Goal: Use online tool/utility: Utilize a website feature to perform a specific function

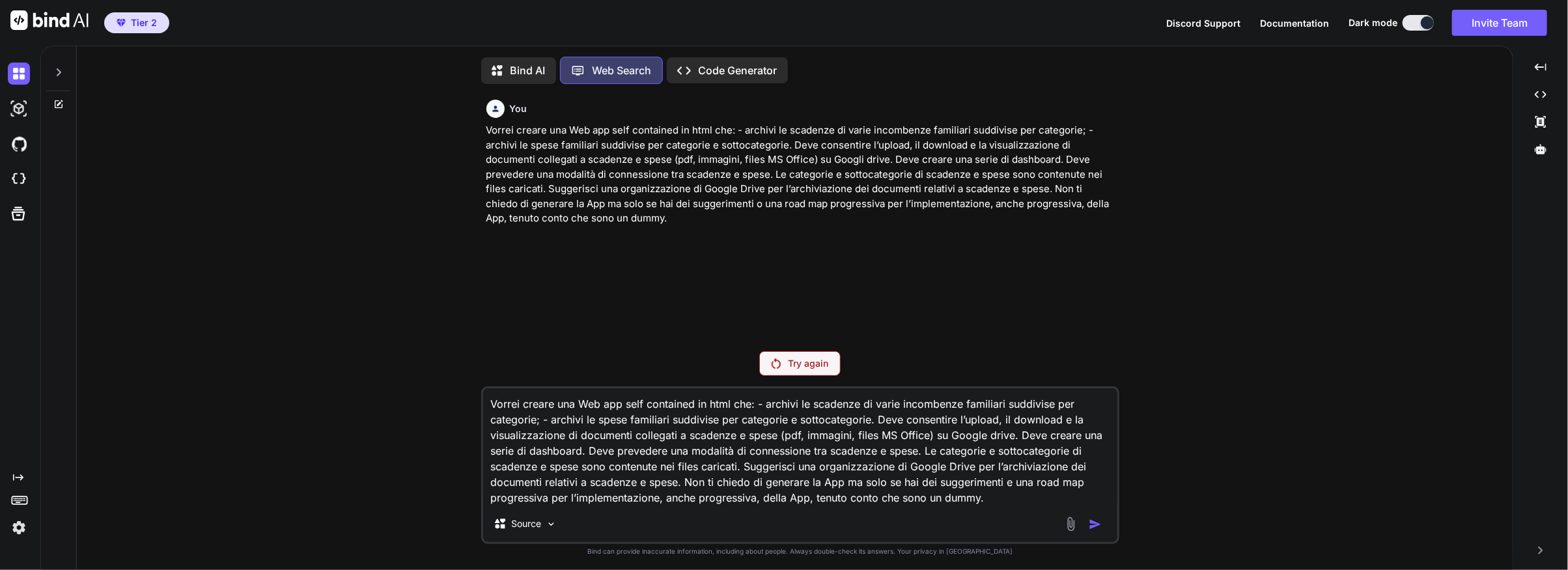
scroll to position [4, 0]
drag, startPoint x: 958, startPoint y: 493, endPoint x: 971, endPoint y: 493, distance: 13.0
click at [958, 494] on textarea "Vorrei creare una Web app self contained in html che: - archivi le scadenze di …" at bounding box center [800, 444] width 634 height 117
click at [990, 501] on textarea "Vorrei creare una Web app self contained in html che: - archivi le scadenze di …" at bounding box center [800, 444] width 634 height 117
click at [805, 475] on textarea "Vorrei creare una Web app self contained in html che: - archivi le scadenze di …" at bounding box center [800, 444] width 634 height 117
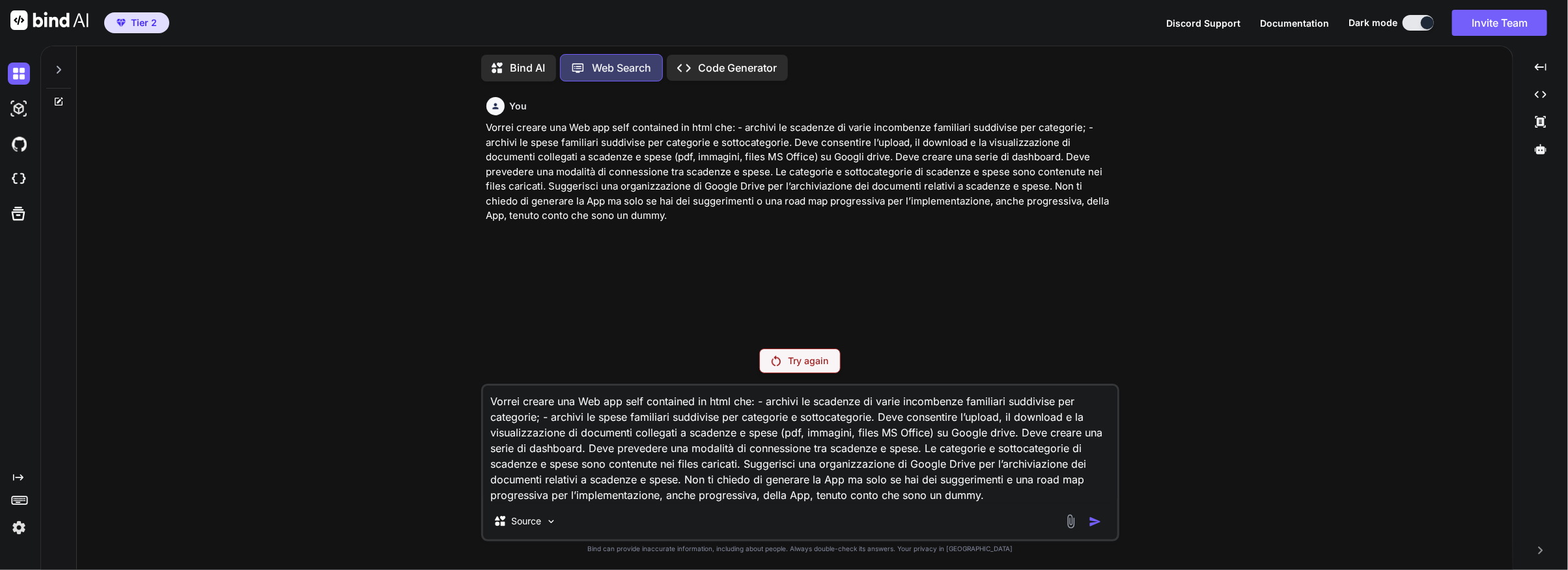
drag, startPoint x: 493, startPoint y: 402, endPoint x: 680, endPoint y: 485, distance: 204.6
click at [680, 485] on textarea "Vorrei creare una Web app self contained in html che: - archivi le scadenze di …" at bounding box center [800, 444] width 634 height 117
click at [746, 470] on textarea "Vorrei creare una Web app self contained in html che: - archivi le scadenze di …" at bounding box center [800, 444] width 634 height 117
click at [749, 468] on textarea "Vorrei creare una Web app self contained in html che: - archivi le scadenze di …" at bounding box center [800, 444] width 634 height 117
drag, startPoint x: 740, startPoint y: 465, endPoint x: 514, endPoint y: 421, distance: 230.2
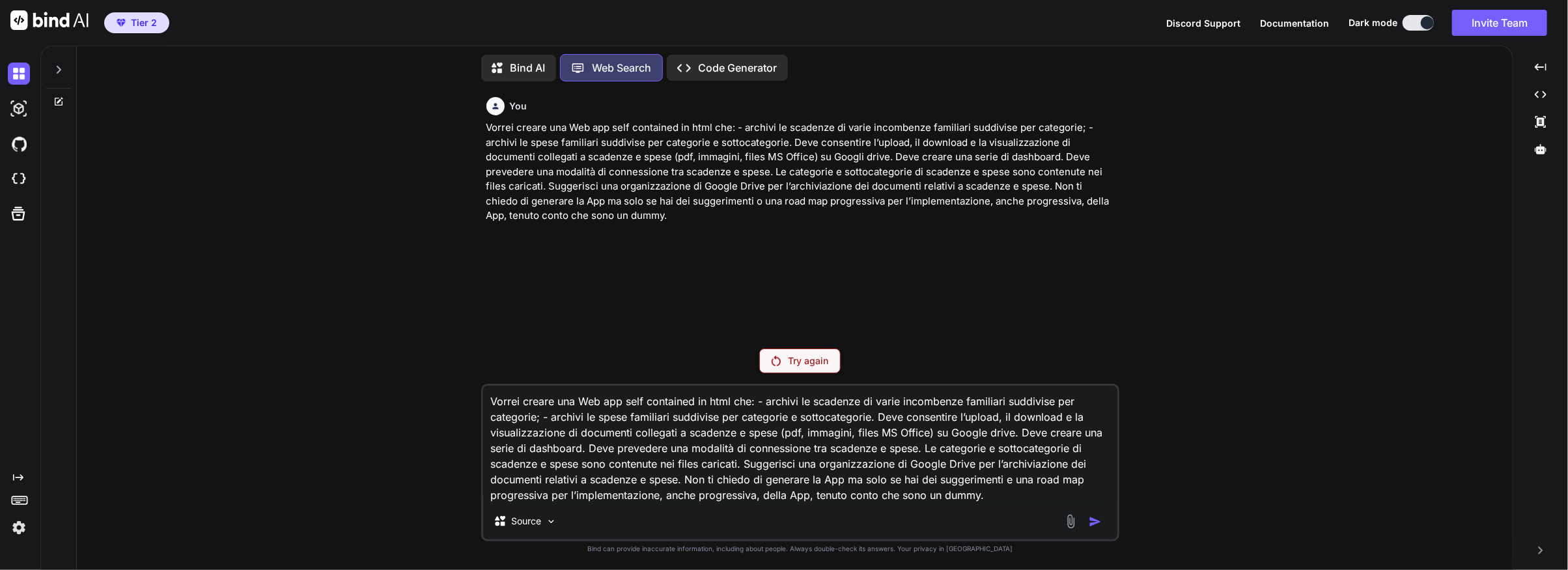
click at [486, 406] on textarea "Vorrei creare una Web app self contained in html che: - archivi le scadenze di …" at bounding box center [800, 444] width 634 height 117
click at [519, 66] on p "Bind AI" at bounding box center [528, 67] width 35 height 15
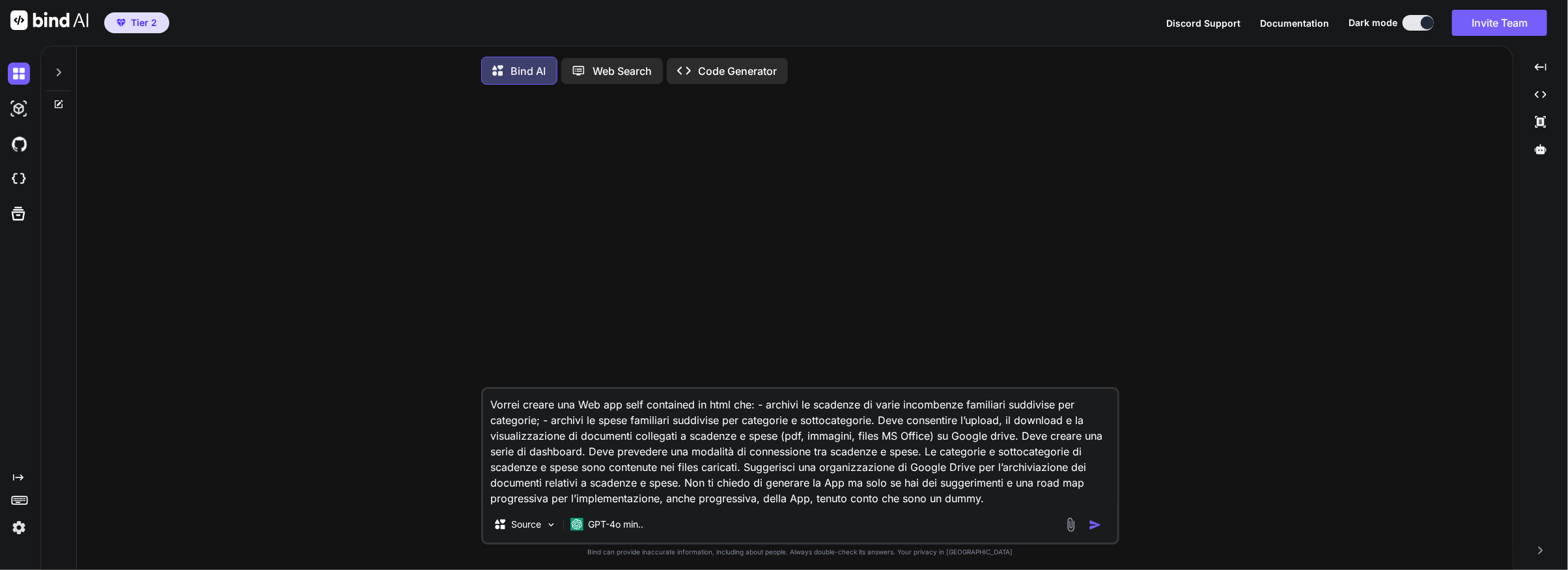
click at [723, 68] on p "Code Generator" at bounding box center [738, 71] width 79 height 15
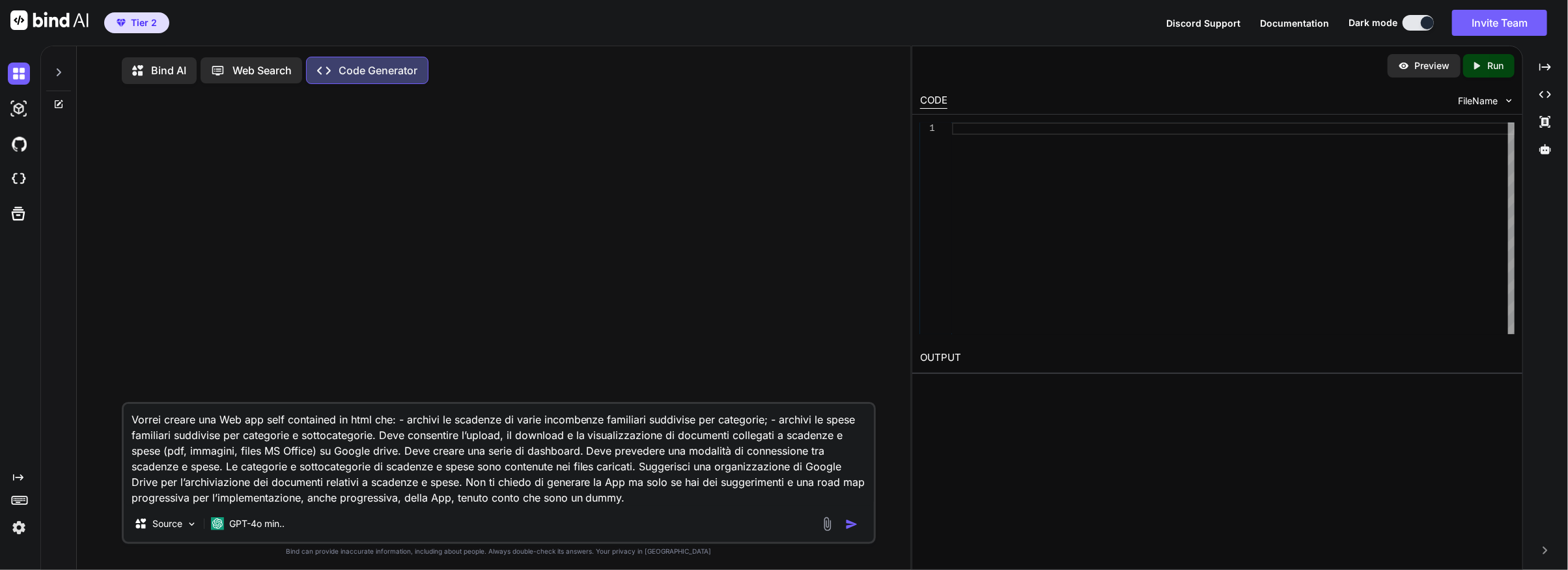
click at [850, 524] on img "button" at bounding box center [852, 524] width 13 height 13
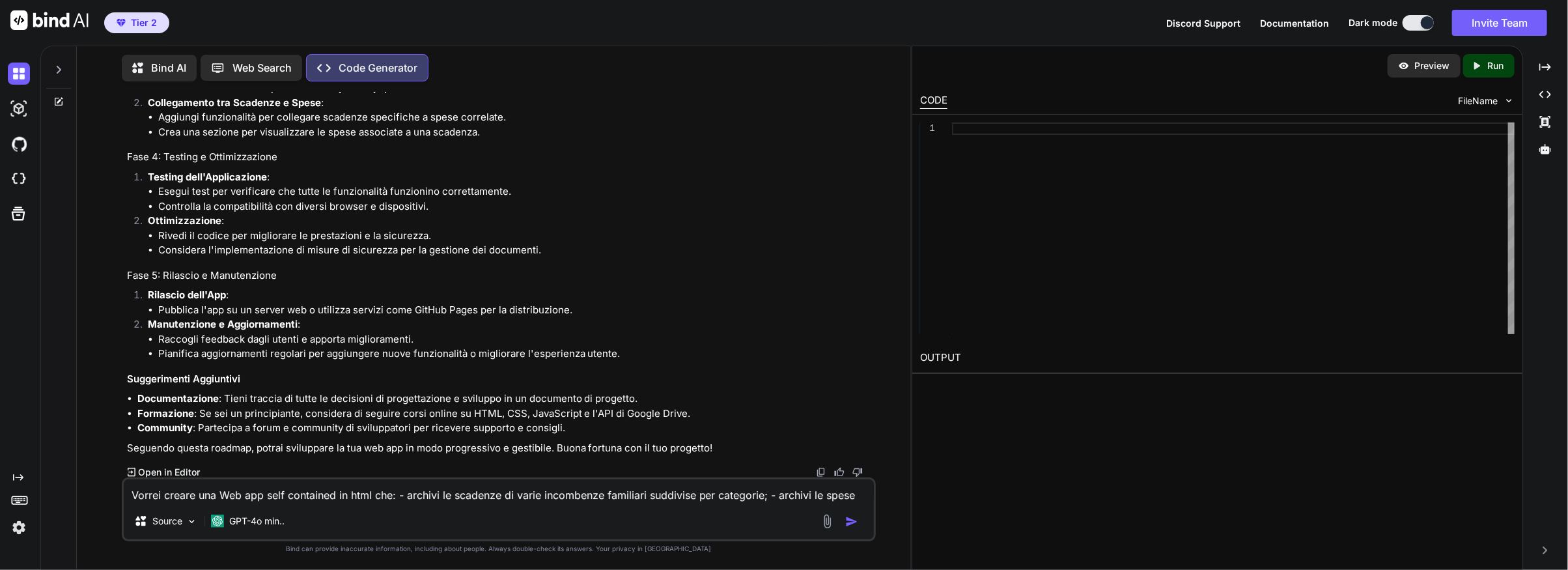
scroll to position [632, 0]
click at [185, 470] on p "Open in Editor" at bounding box center [169, 473] width 62 height 13
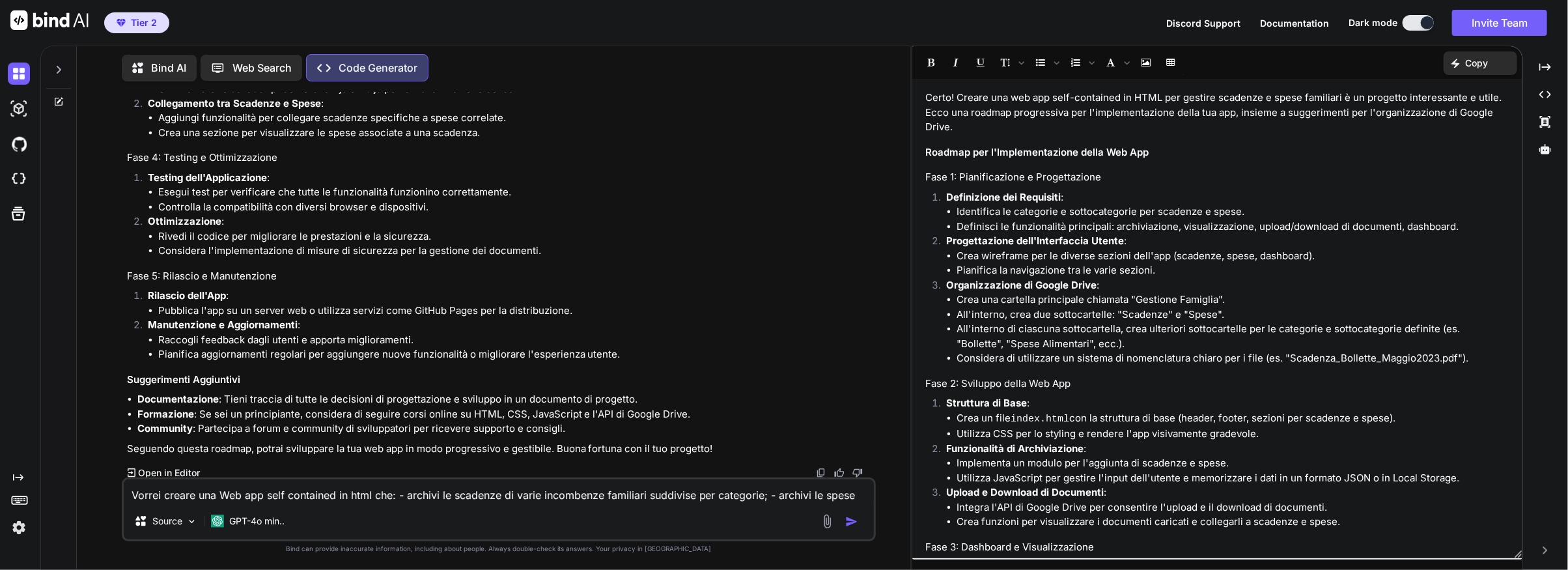
click at [168, 496] on textarea "Vorrei creare una Web app self contained in html che: - archivi le scadenze di …" at bounding box center [498, 491] width 750 height 23
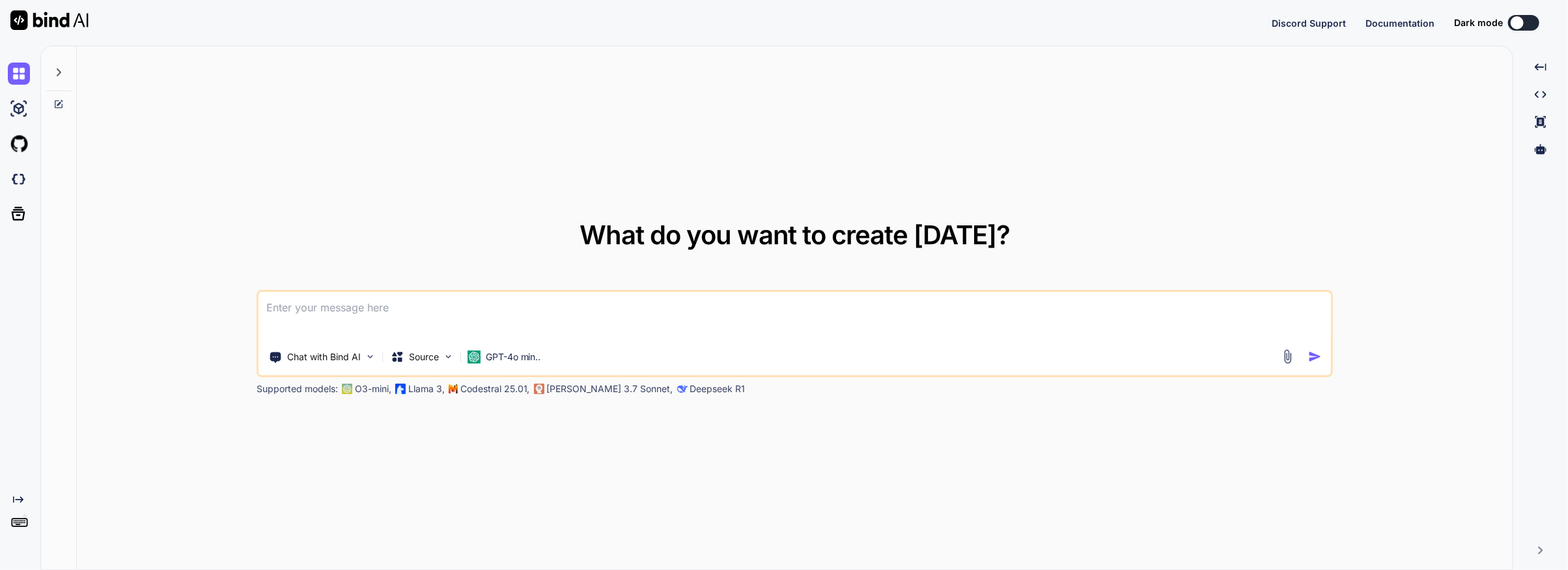
type textarea "x"
click at [317, 305] on textarea at bounding box center [796, 316] width 1073 height 48
type textarea "Ruolo: Senior Full-Stack (HTML/CSS/JS puro). Niente backend, niente build, nien…"
type textarea "x"
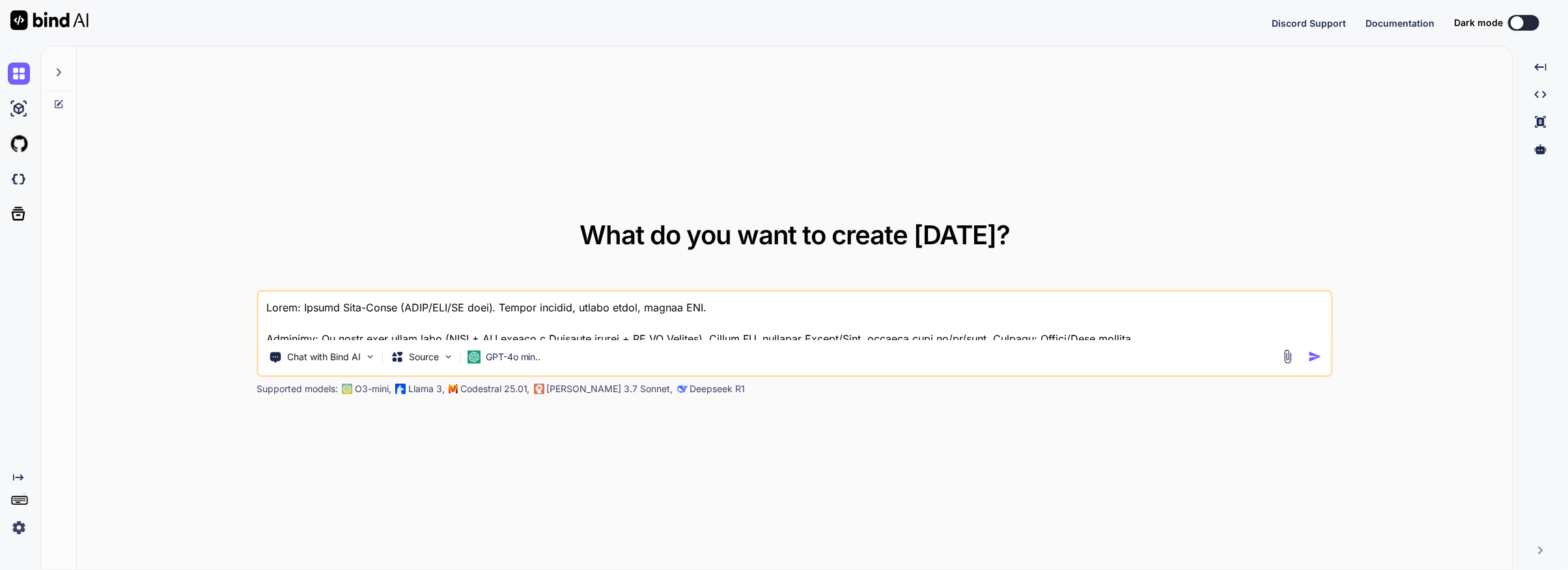
scroll to position [1502, 0]
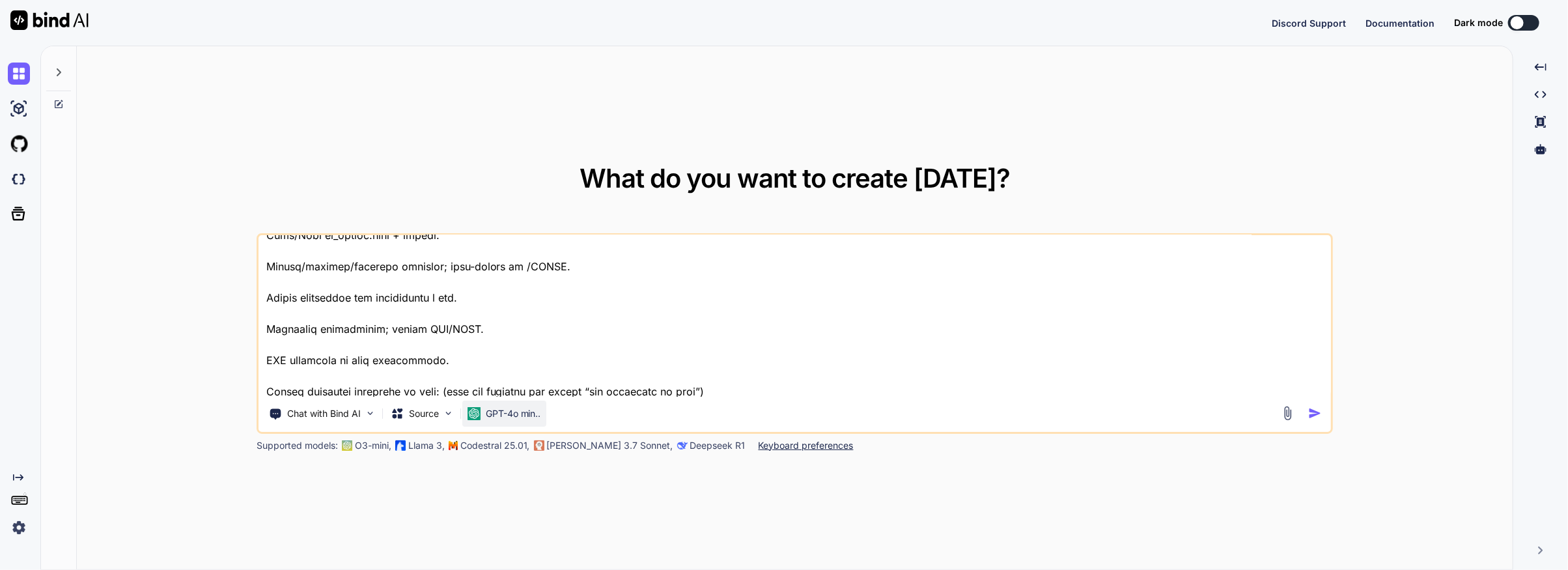
type textarea "Ruolo: Senior Full-Stack (HTML/CSS/JS puro). Niente backend, niente build, nien…"
click at [539, 414] on p "GPT-4o min.." at bounding box center [514, 413] width 55 height 13
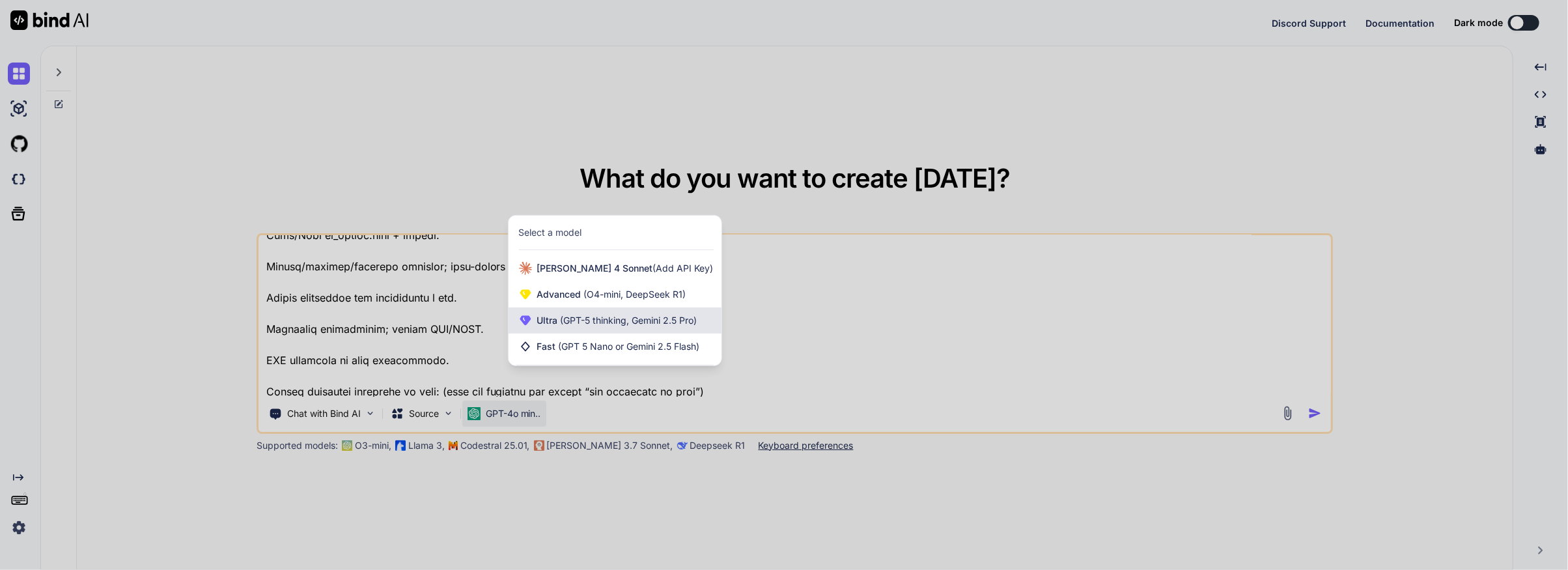
click at [614, 323] on span "(GPT-5 thinking, Gemini 2.5 Pro)" at bounding box center [628, 320] width 140 height 11
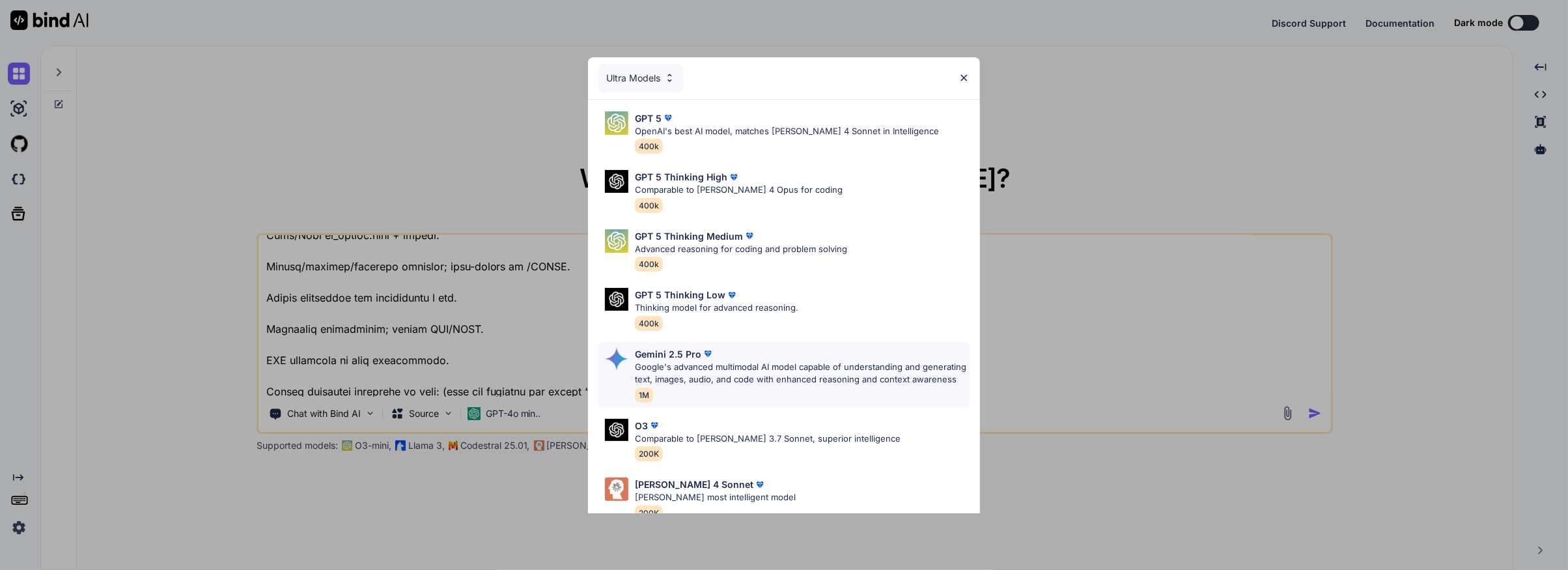
click at [674, 371] on p "Google's advanced multimodal AI model capable of understanding and generating t…" at bounding box center [802, 373] width 335 height 25
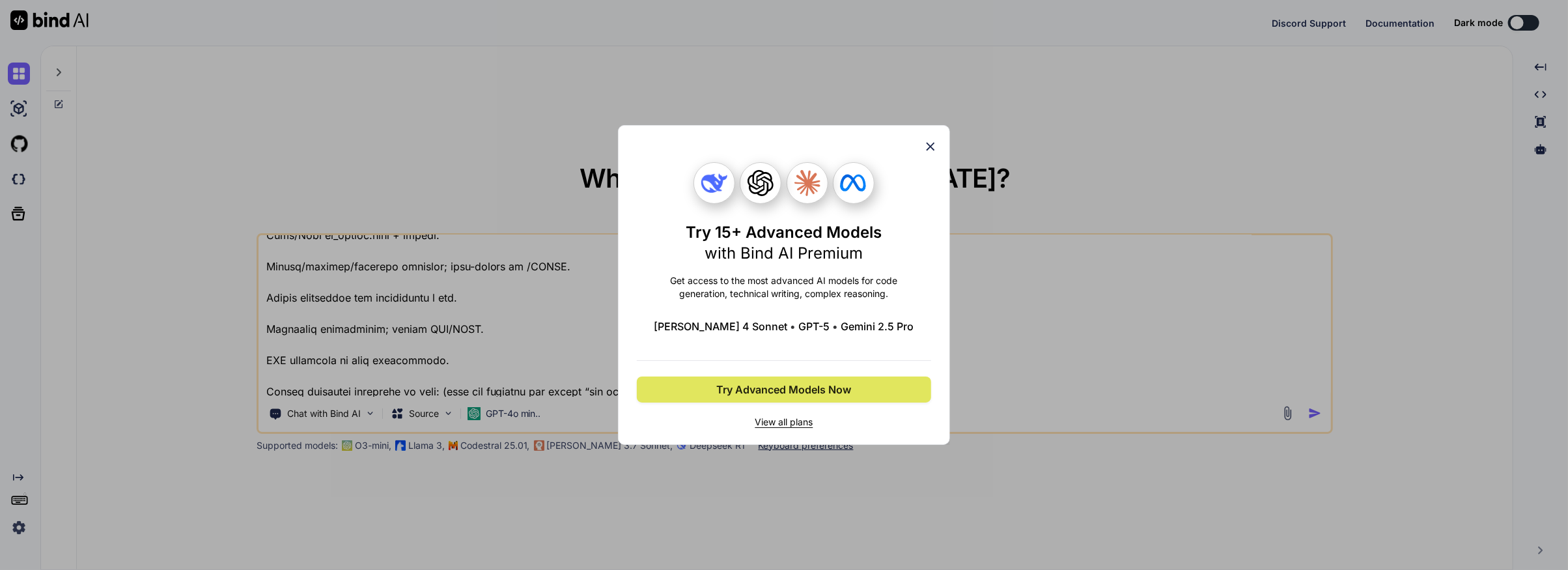
click at [772, 387] on span "Try Advanced Models Now" at bounding box center [784, 390] width 135 height 15
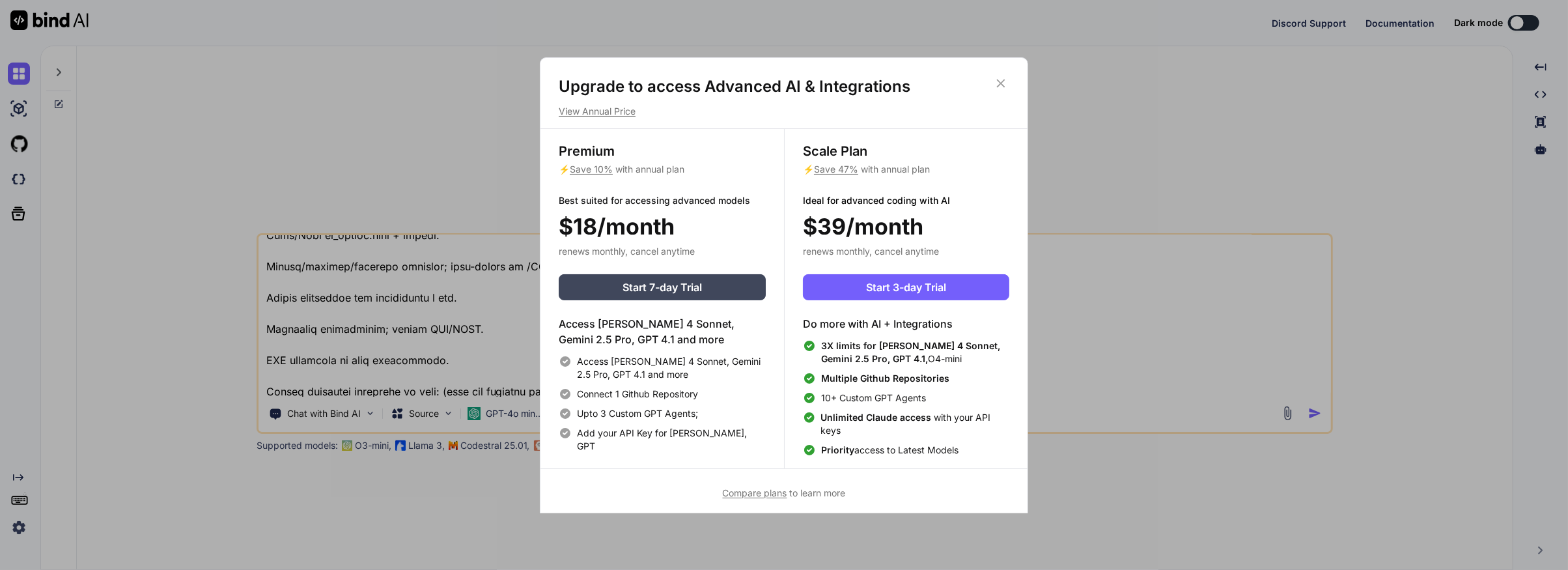
click at [1002, 84] on icon at bounding box center [1001, 83] width 8 height 8
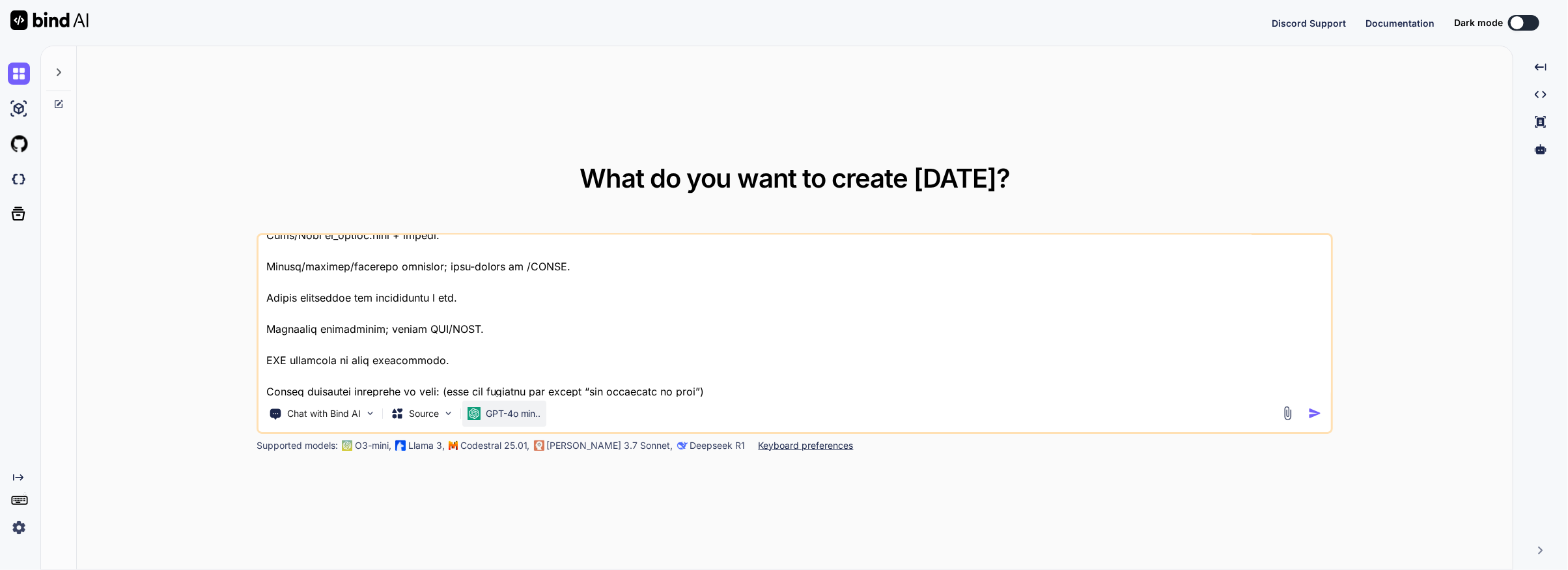
click at [535, 413] on p "GPT-4o min.." at bounding box center [514, 413] width 55 height 13
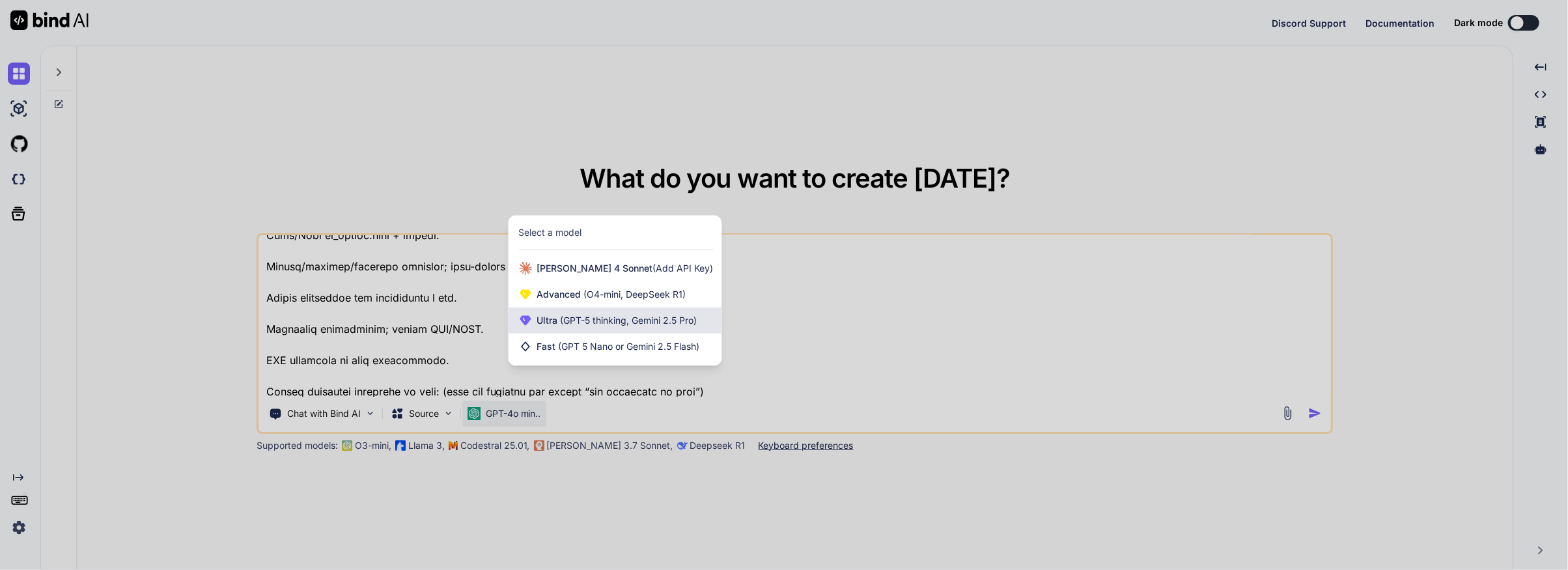
click at [640, 321] on span "(GPT-5 thinking, Gemini 2.5 Pro)" at bounding box center [628, 320] width 140 height 11
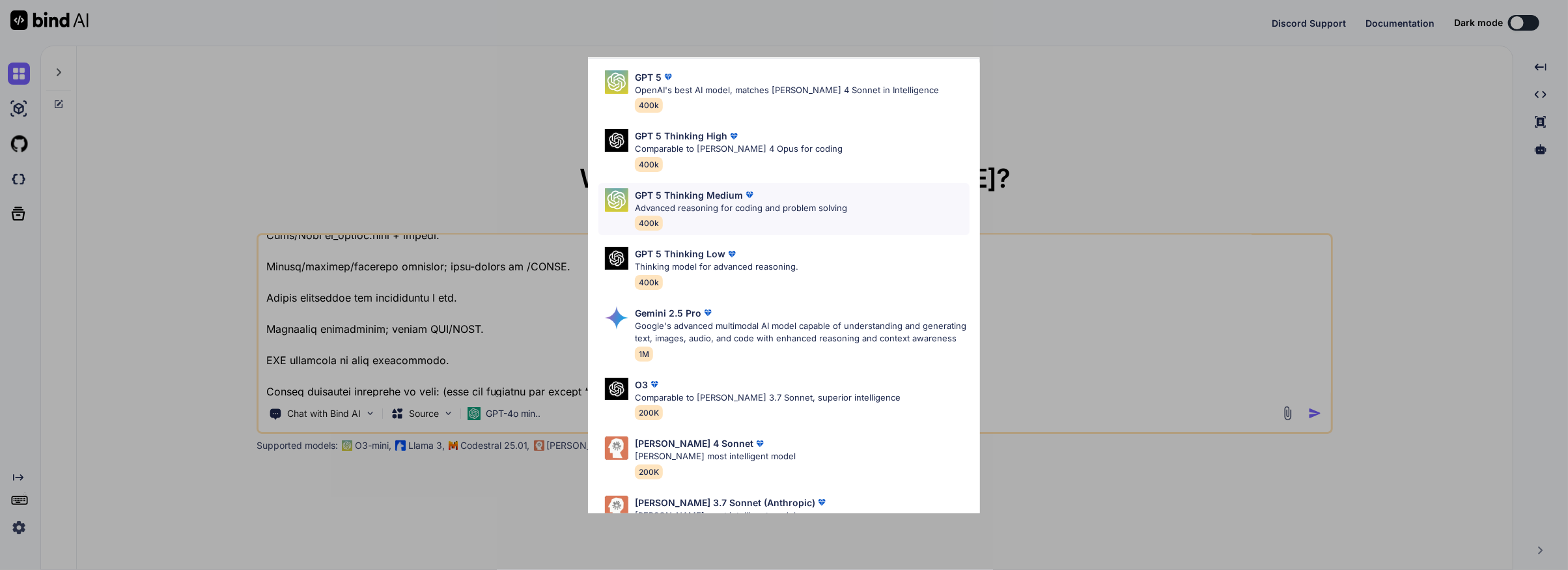
scroll to position [0, 0]
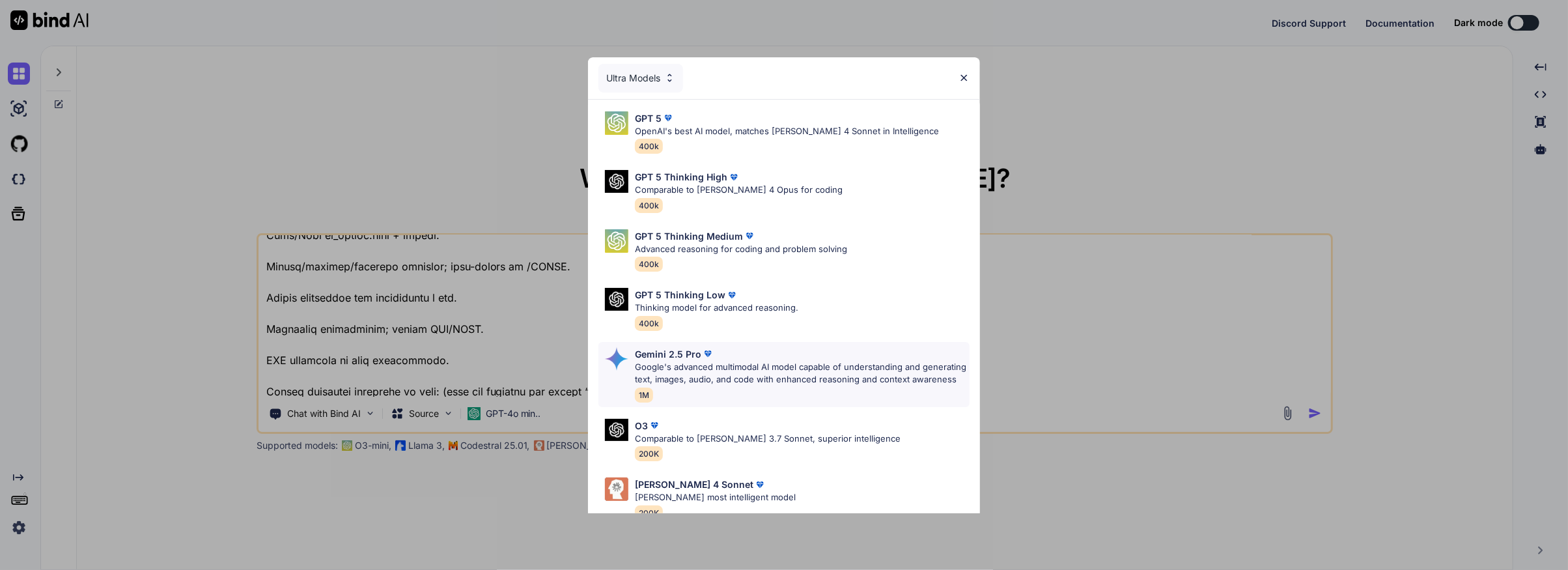
click at [745, 374] on p "Google's advanced multimodal AI model capable of understanding and generating t…" at bounding box center [802, 373] width 335 height 25
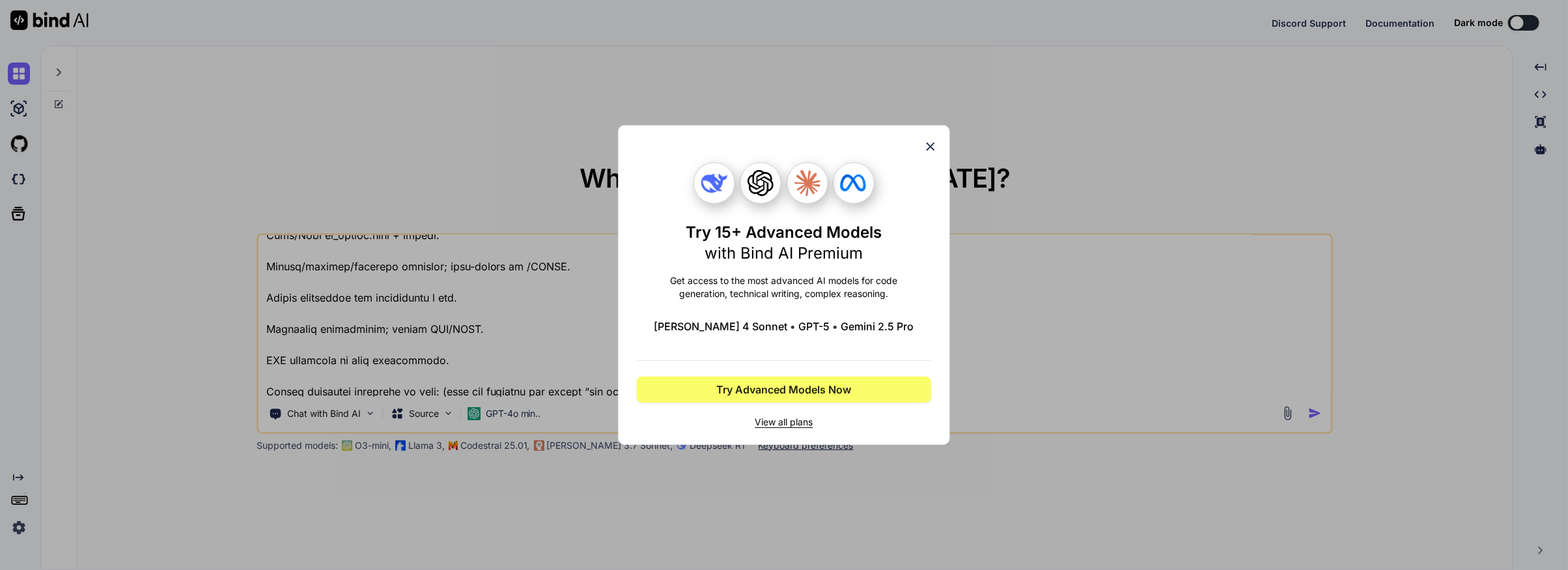
click at [932, 145] on icon at bounding box center [930, 147] width 14 height 14
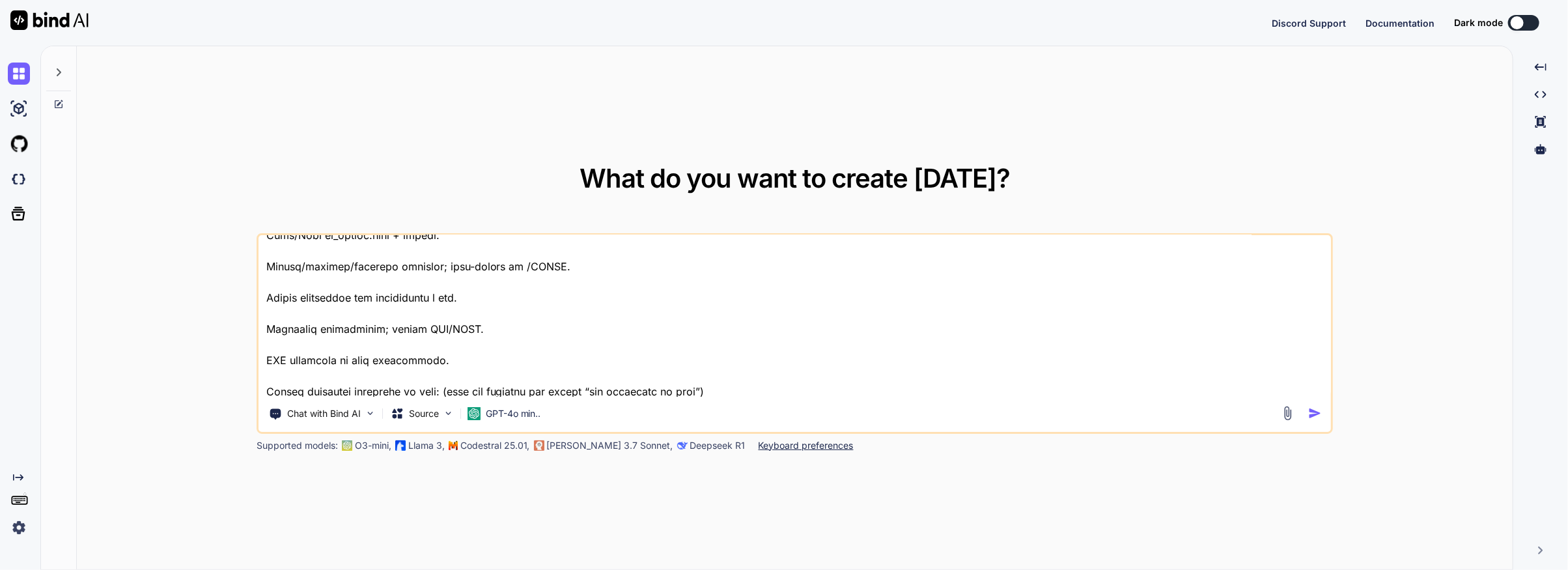
click at [1312, 409] on img "button" at bounding box center [1315, 413] width 13 height 13
type textarea "x"
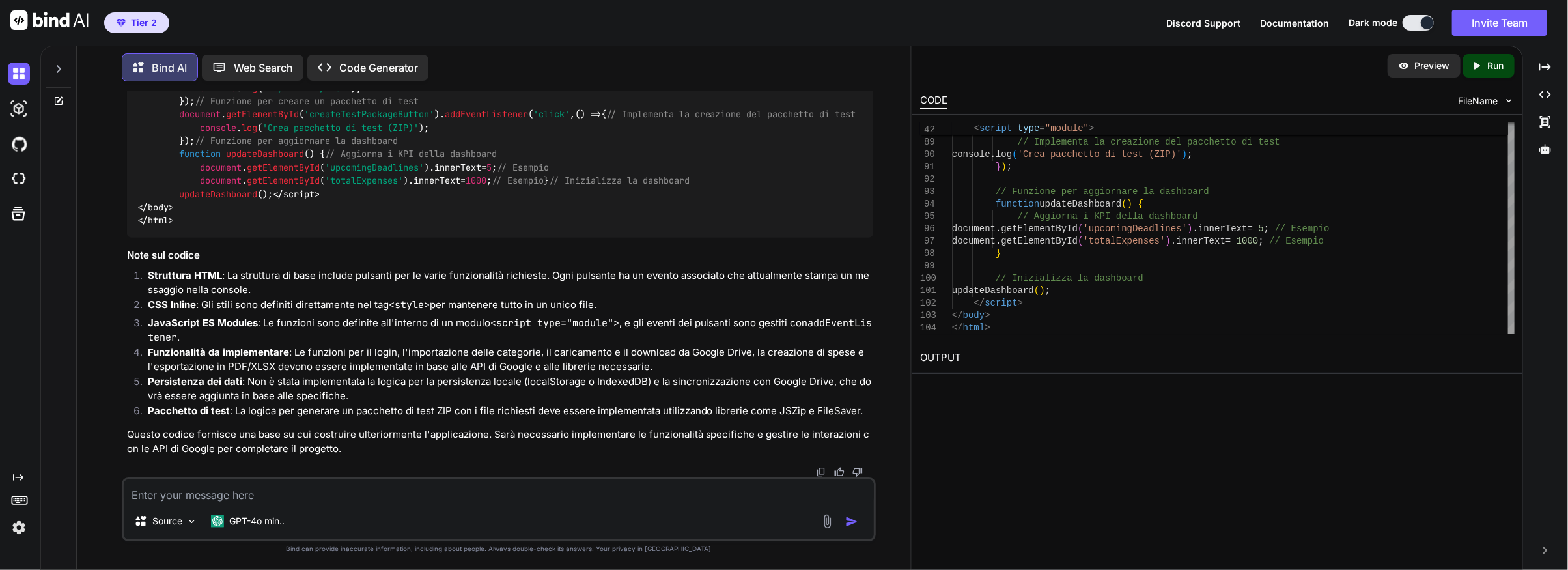
click at [954, 359] on h2 "OUTPUT" at bounding box center [1217, 358] width 610 height 31
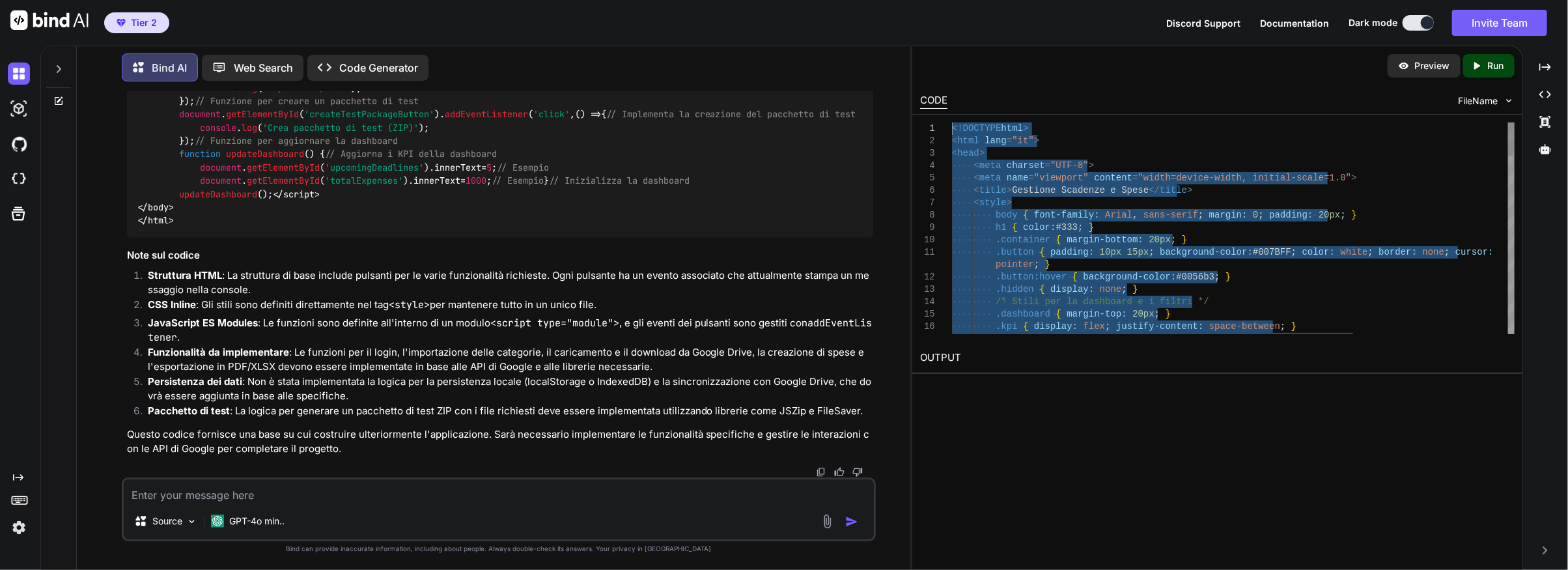
drag, startPoint x: 1005, startPoint y: 329, endPoint x: 942, endPoint y: 124, distance: 214.5
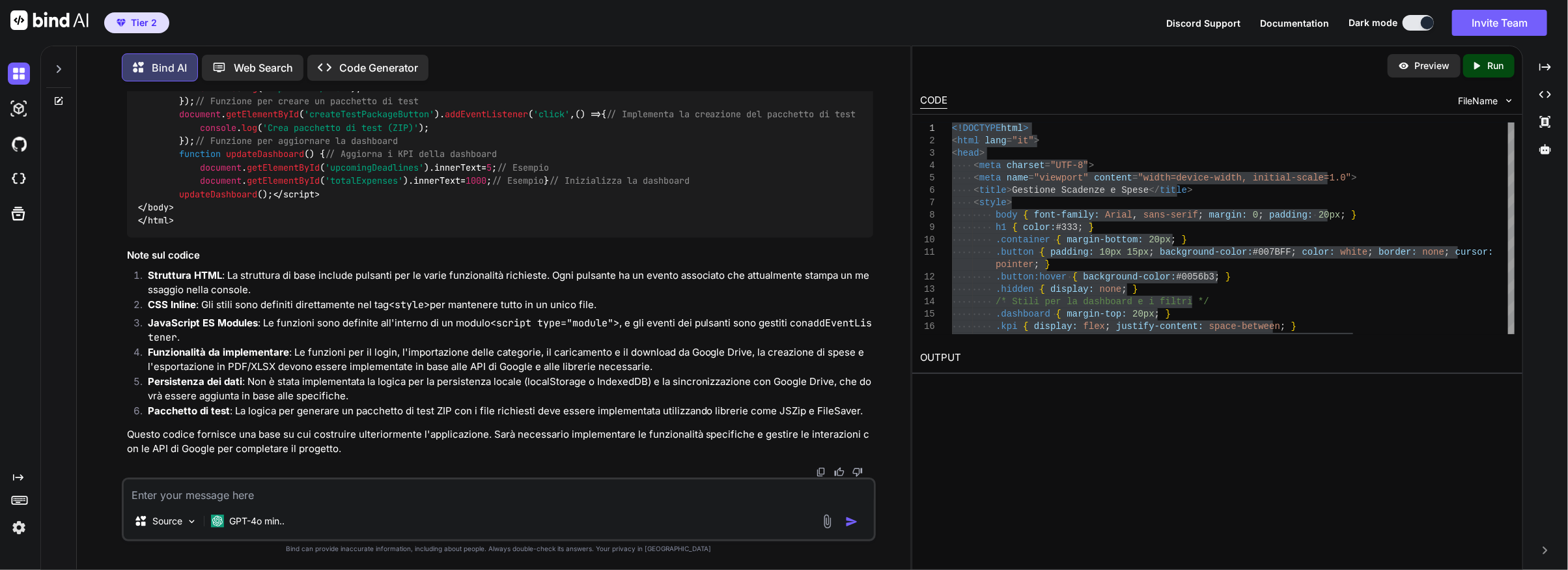
click at [1488, 62] on p "Run" at bounding box center [1496, 65] width 16 height 13
